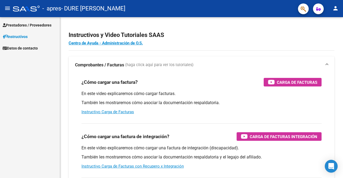
click at [334, 7] on mat-icon "person" at bounding box center [335, 8] width 6 height 6
click at [276, 39] on div at bounding box center [171, 89] width 343 height 178
click at [145, 66] on span "(haga click aquí para ver los tutoriales)" at bounding box center [159, 65] width 68 height 6
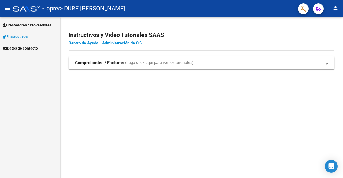
click at [107, 44] on link "Centro de Ayuda - Administración de O.S." at bounding box center [106, 43] width 74 height 5
click at [325, 64] on span "Comprobantes / Facturas (haga click aquí para ver los tutoriales)" at bounding box center [200, 63] width 250 height 6
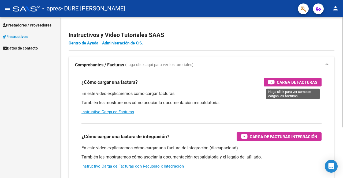
click at [294, 82] on span "Carga de Facturas" at bounding box center [296, 82] width 40 height 7
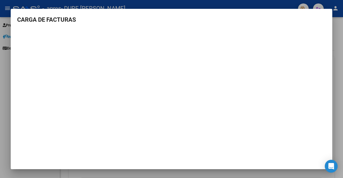
click at [4, 71] on div at bounding box center [171, 89] width 343 height 178
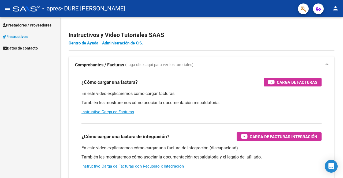
click at [30, 25] on span "Prestadores / Proveedores" at bounding box center [27, 25] width 49 height 6
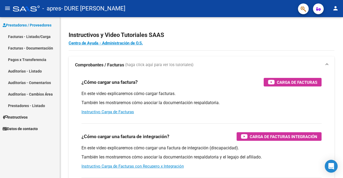
click at [34, 48] on link "Facturas - Documentación" at bounding box center [30, 48] width 60 height 12
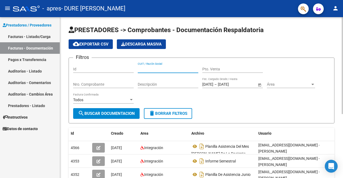
click at [160, 70] on input "CUIT / Razón Social" at bounding box center [168, 69] width 60 height 5
type input "27279505307"
click at [217, 69] on input "Pto. Venta" at bounding box center [232, 69] width 60 height 5
type input "00001"
click at [105, 82] on input "Nro. Comprobante" at bounding box center [103, 84] width 60 height 5
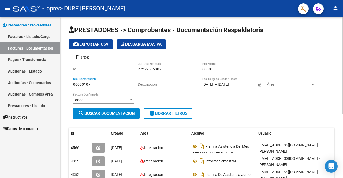
type input "00000107"
click at [161, 86] on input "Descripción" at bounding box center [168, 84] width 60 height 5
click at [88, 68] on input "Id" at bounding box center [103, 69] width 60 height 5
click at [149, 85] on input "Descripción" at bounding box center [168, 84] width 60 height 5
type input "Honorarios mes de [DATE]"
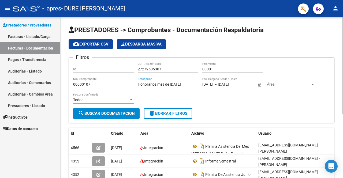
click at [258, 84] on span "Open calendar" at bounding box center [259, 84] width 13 height 13
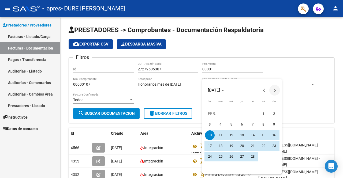
click at [276, 91] on span "Next month" at bounding box center [274, 90] width 11 height 11
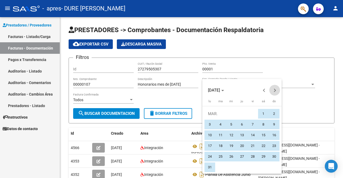
click at [276, 91] on span "Next month" at bounding box center [274, 90] width 11 height 11
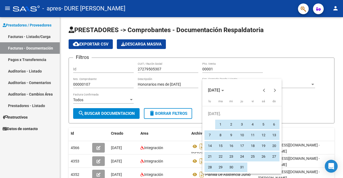
click at [246, 142] on button "17" at bounding box center [241, 145] width 11 height 11
type input "[DATE]"
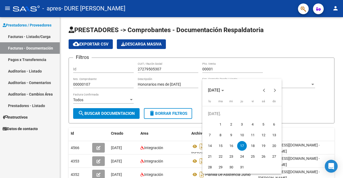
click at [221, 125] on span "1" at bounding box center [220, 125] width 10 height 10
type input "[DATE]"
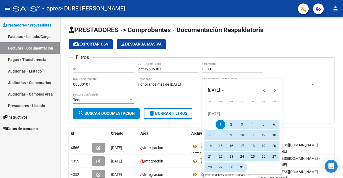
drag, startPoint x: 238, startPoint y: 132, endPoint x: 242, endPoint y: 165, distance: 32.4
click at [242, 165] on tbody "[DATE] 2 3 4 5 6 7 8 9 10 11 12 13 14 15 16 17 18 19 20 21 22 23 24 25 26 27 28…" at bounding box center [241, 140] width 75 height 64
type input "[DATE]"
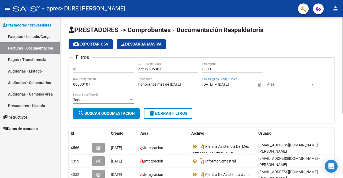
click at [225, 84] on input "[DATE]" at bounding box center [231, 84] width 26 height 5
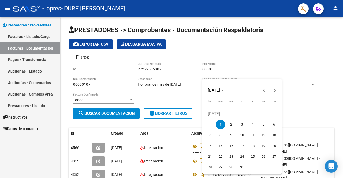
click at [240, 166] on span "31" at bounding box center [242, 167] width 10 height 10
type input "[DATE]"
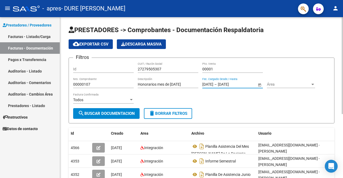
click at [206, 85] on input "[DATE]" at bounding box center [207, 84] width 11 height 5
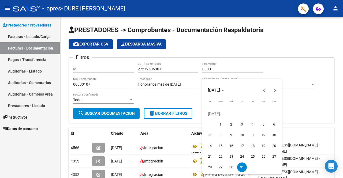
click at [303, 78] on div at bounding box center [171, 89] width 343 height 178
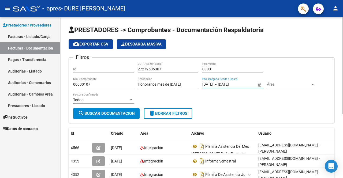
type input "[DATE]"
click at [294, 86] on div "Área Área" at bounding box center [291, 82] width 48 height 11
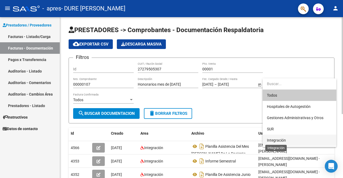
click at [282, 140] on span "Integración" at bounding box center [276, 140] width 19 height 4
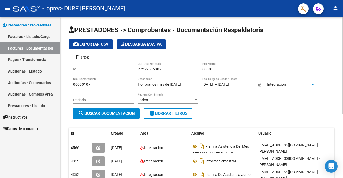
click at [157, 102] on div "Todos Factura Confirmada" at bounding box center [168, 98] width 60 height 11
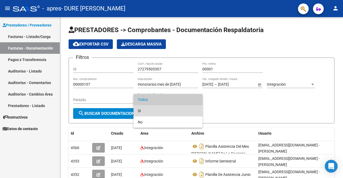
click at [151, 111] on span "Si" at bounding box center [168, 110] width 60 height 11
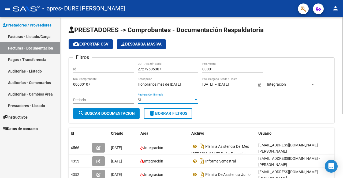
click at [96, 100] on input "Periodo" at bounding box center [103, 100] width 60 height 5
click at [96, 103] on div "Periodo" at bounding box center [103, 98] width 60 height 11
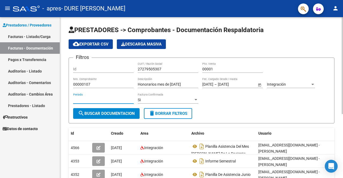
click at [96, 99] on input "Periodo" at bounding box center [103, 100] width 60 height 5
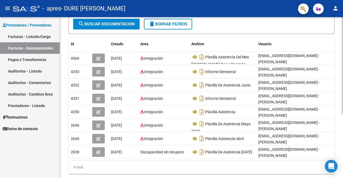
scroll to position [79, 0]
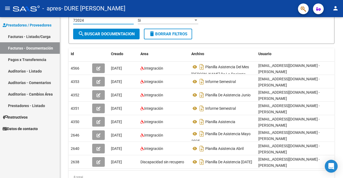
type input "72024"
click at [47, 36] on link "Facturas - Listado/Carga" at bounding box center [30, 37] width 60 height 12
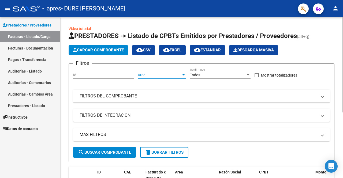
click at [157, 73] on span "Area" at bounding box center [159, 75] width 43 height 5
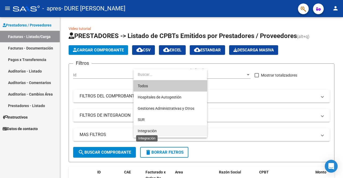
click at [149, 130] on span "Integración" at bounding box center [147, 131] width 19 height 4
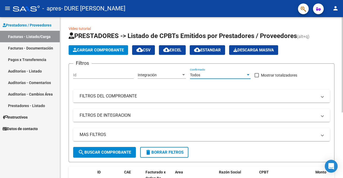
click at [211, 75] on div "Todos" at bounding box center [218, 75] width 56 height 5
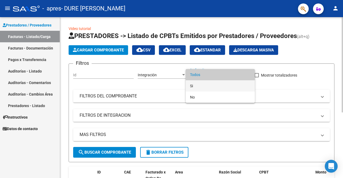
click at [198, 84] on span "Si" at bounding box center [220, 85] width 60 height 11
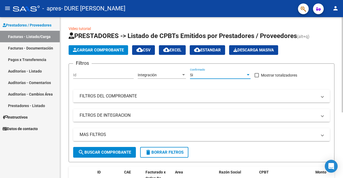
click at [98, 49] on span "Cargar Comprobante" at bounding box center [98, 50] width 51 height 5
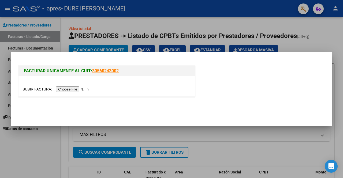
click at [245, 107] on mat-dialog-actions at bounding box center [171, 110] width 308 height 20
click at [301, 134] on div at bounding box center [171, 89] width 343 height 178
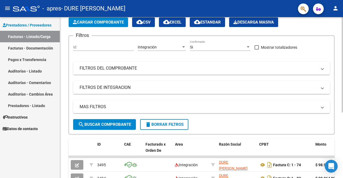
scroll to position [27, 0]
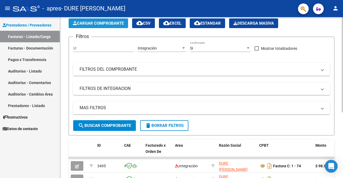
click at [95, 25] on span "Cargar Comprobante" at bounding box center [98, 23] width 51 height 5
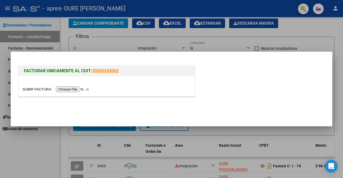
click at [74, 88] on input "file" at bounding box center [56, 89] width 68 height 6
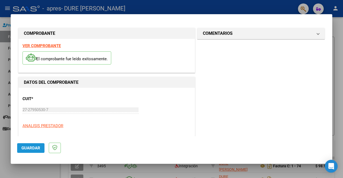
click at [24, 146] on span "Guardar" at bounding box center [30, 148] width 19 height 5
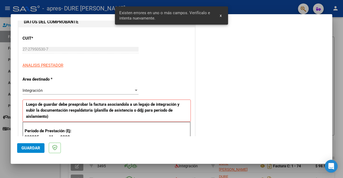
scroll to position [124, 0]
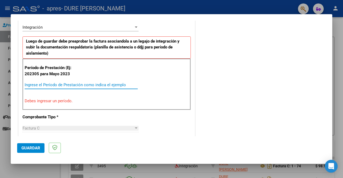
click at [43, 85] on input "Ingrese el Período de Prestación como indica el ejemplo" at bounding box center [81, 84] width 113 height 5
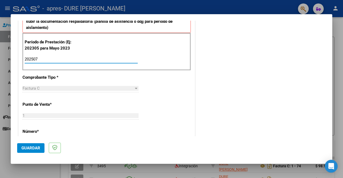
scroll to position [177, 0]
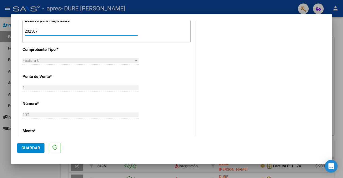
type input "202507"
click at [40, 84] on div "1 Ingresar el Nro." at bounding box center [80, 88] width 116 height 8
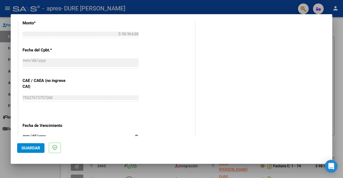
scroll to position [311, 0]
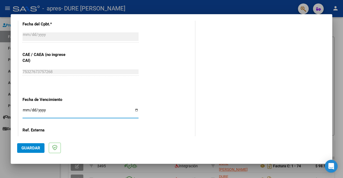
click at [45, 109] on input "Ingresar la fecha" at bounding box center [80, 112] width 116 height 9
click at [25, 108] on input "Ingresar la fecha" at bounding box center [80, 112] width 116 height 9
click at [135, 109] on input "Ingresar la fecha" at bounding box center [80, 112] width 116 height 9
type input "[DATE]"
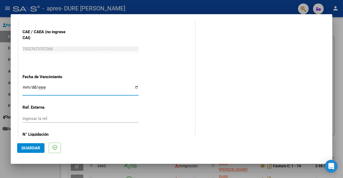
scroll to position [356, 0]
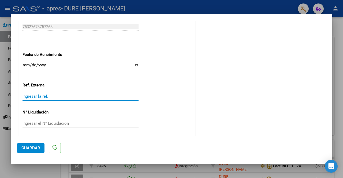
click at [38, 94] on input "Ingresar la ref." at bounding box center [80, 96] width 116 height 5
click at [29, 144] on button "Guardar" at bounding box center [30, 148] width 27 height 10
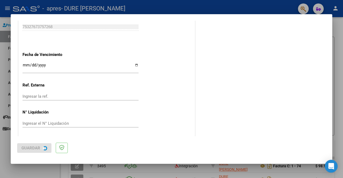
scroll to position [0, 0]
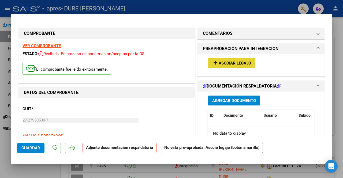
click at [229, 62] on span "Asociar Legajo" at bounding box center [234, 63] width 32 height 5
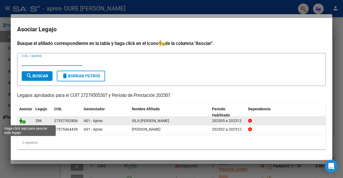
click at [21, 120] on icon at bounding box center [22, 121] width 6 height 6
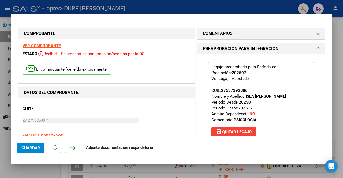
click at [105, 150] on p "Adjunte documentación respaldatoria" at bounding box center [119, 148] width 74 height 10
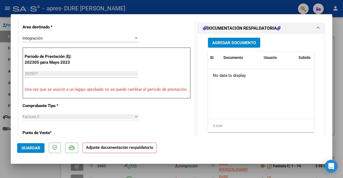
scroll to position [127, 0]
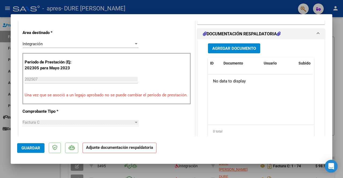
click at [225, 45] on button "Agregar Documento" at bounding box center [234, 48] width 52 height 10
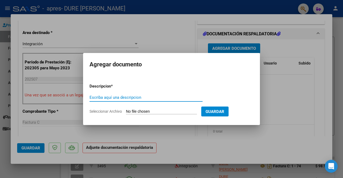
click at [113, 98] on input "Escriba aquí una descripcion" at bounding box center [145, 97] width 113 height 5
type input "Planilla de asistencia"
click at [177, 110] on input "Seleccionar Archivo" at bounding box center [161, 111] width 71 height 5
type input "C:\fakepath\Planilla [PERSON_NAME] Isla Julio.pdf"
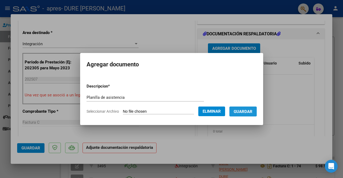
click at [241, 112] on span "Guardar" at bounding box center [242, 111] width 19 height 5
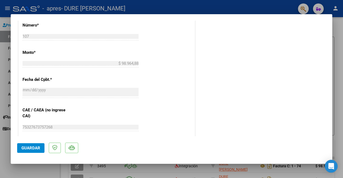
scroll to position [368, 0]
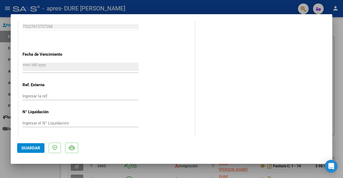
click at [28, 148] on span "Guardar" at bounding box center [30, 148] width 19 height 5
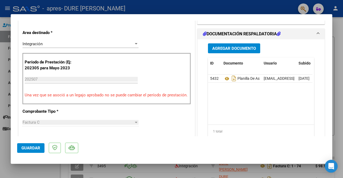
scroll to position [0, 0]
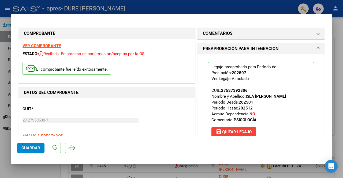
click at [23, 146] on span "Guardar" at bounding box center [30, 148] width 19 height 5
